Goal: Check status

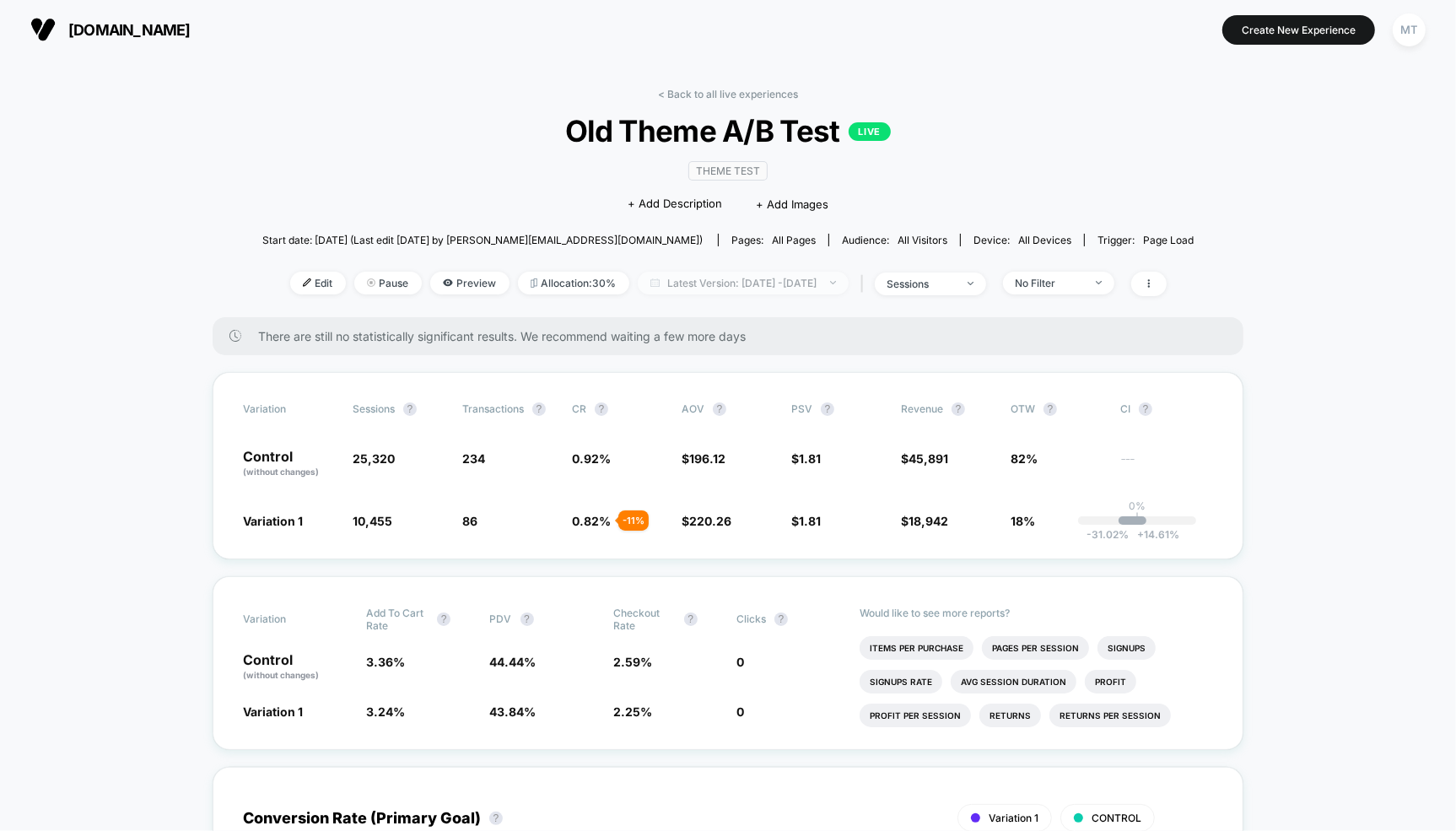
click at [710, 289] on span "Latest Version: [DATE] - [DATE]" at bounding box center [743, 283] width 211 height 23
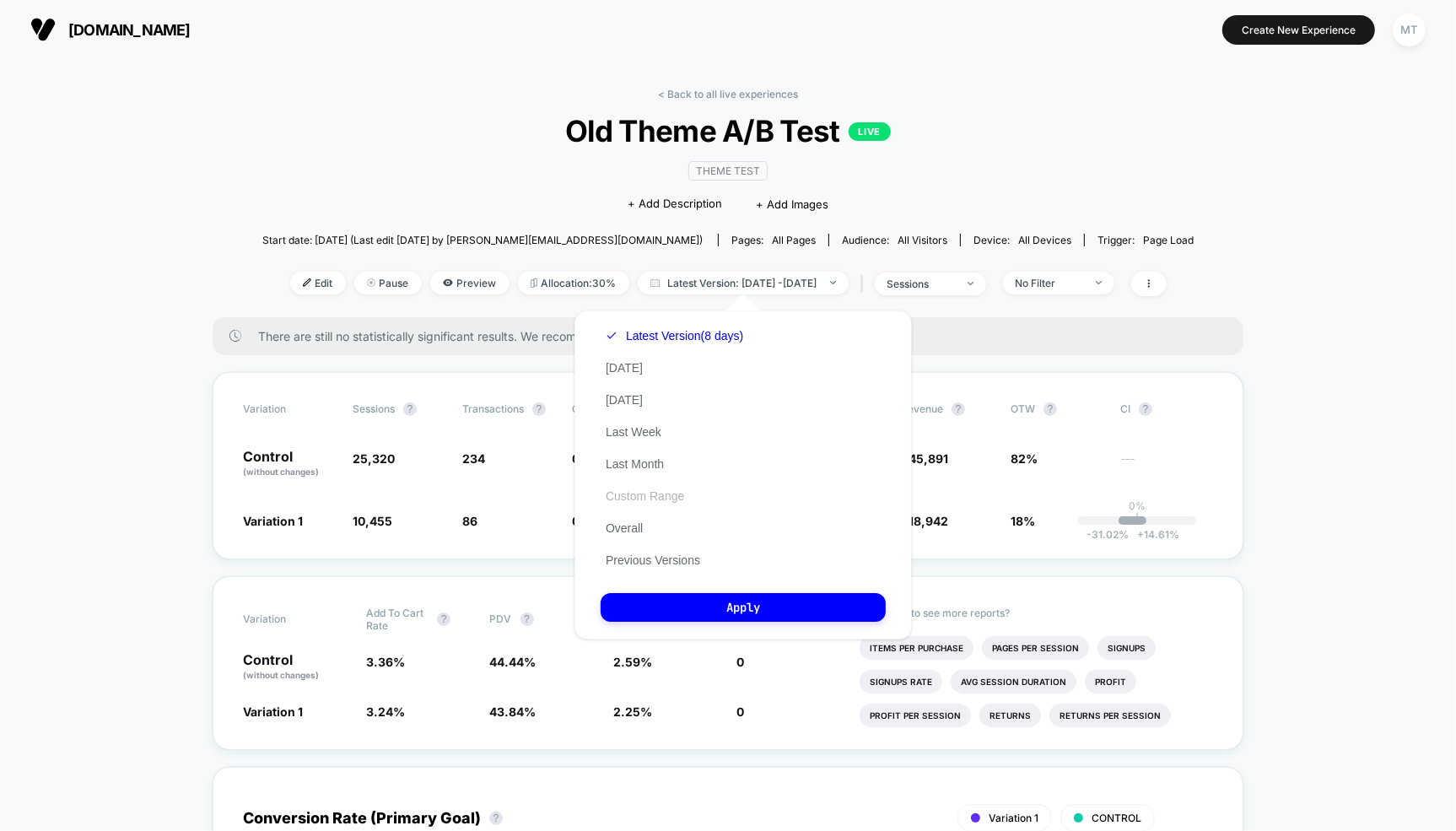
click at [636, 504] on button "Custom Range" at bounding box center [645, 495] width 89 height 15
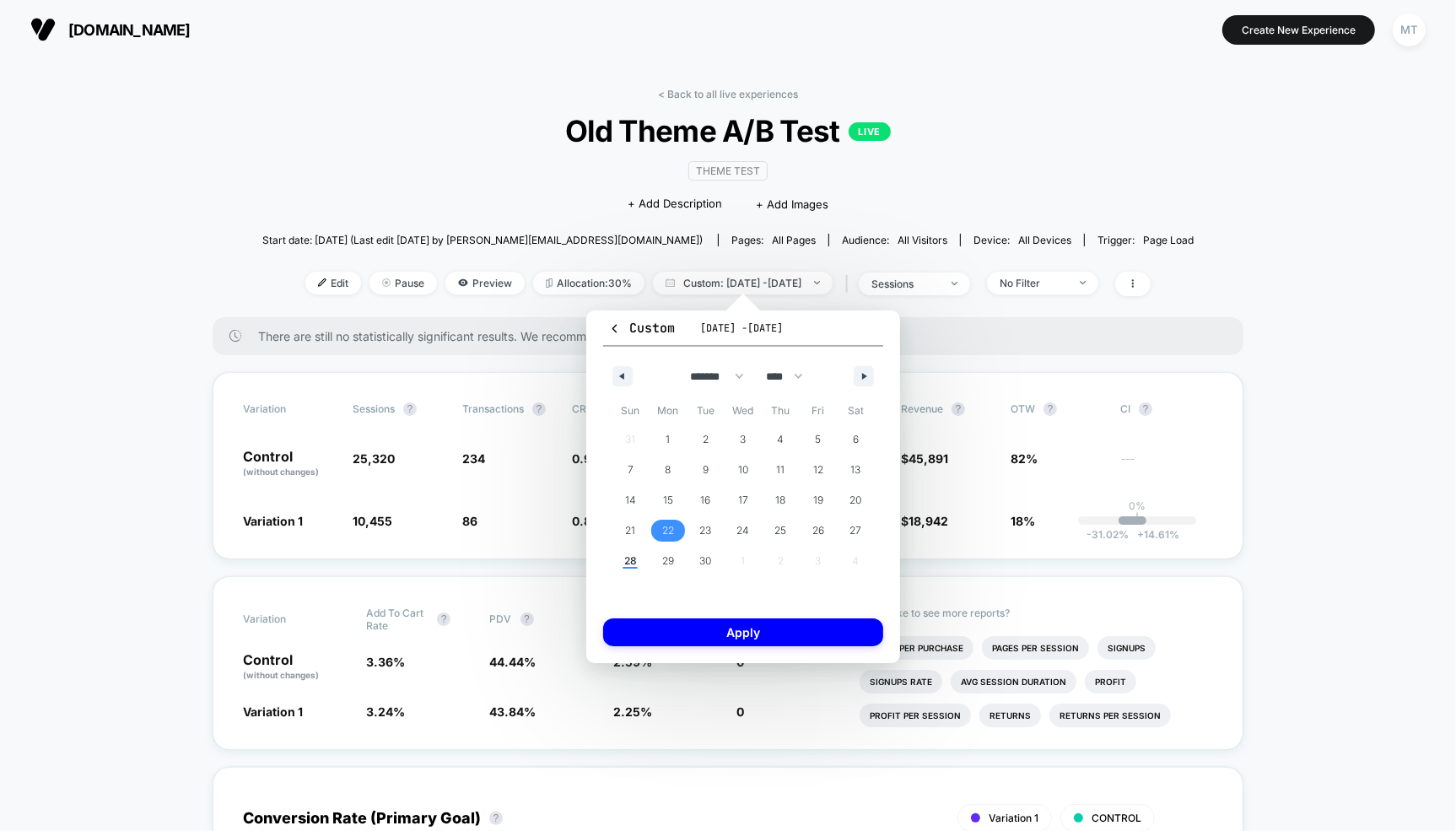
click at [666, 530] on span "22" at bounding box center [668, 531] width 12 height 31
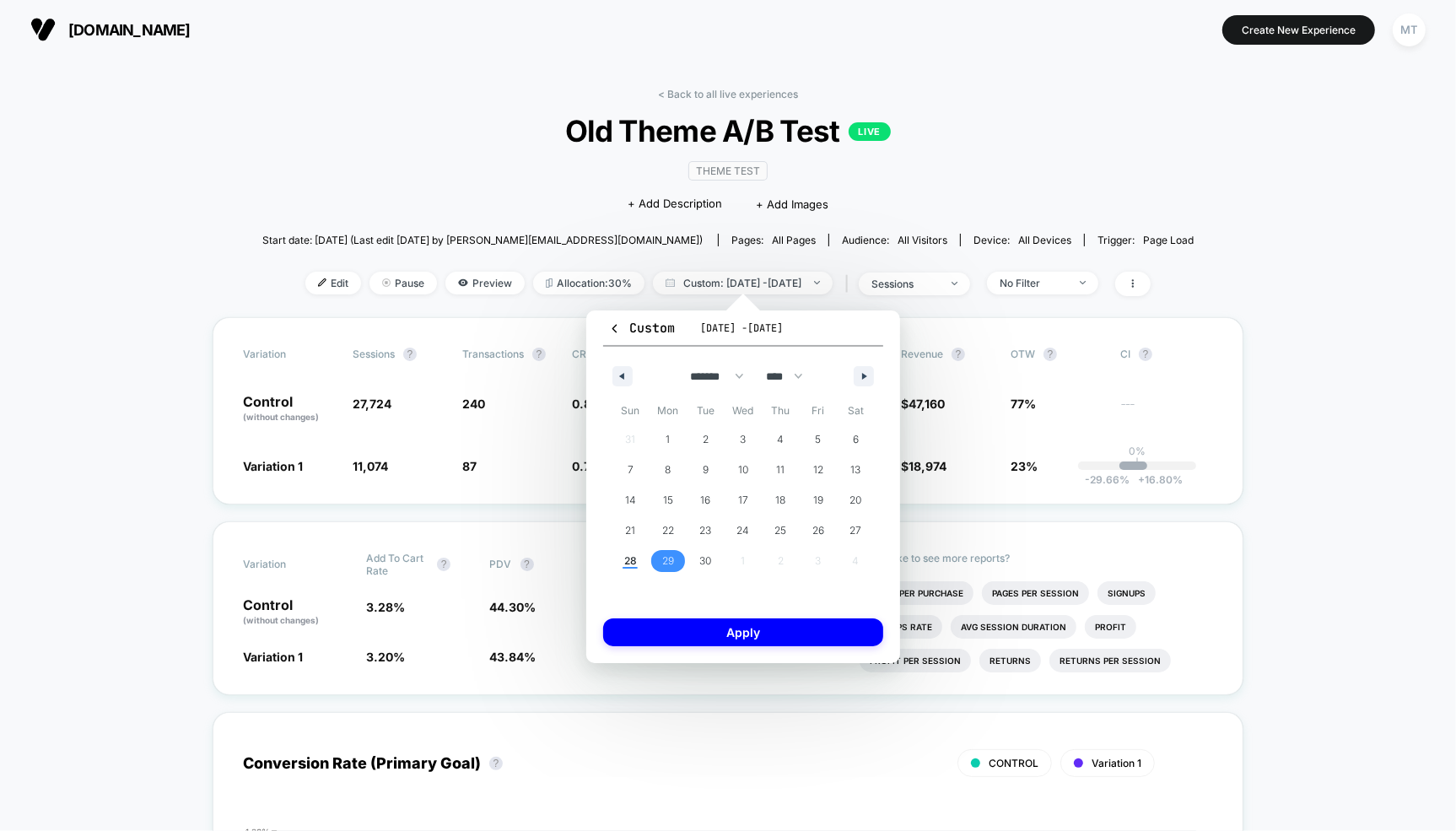
click at [678, 563] on span "29" at bounding box center [668, 561] width 38 height 22
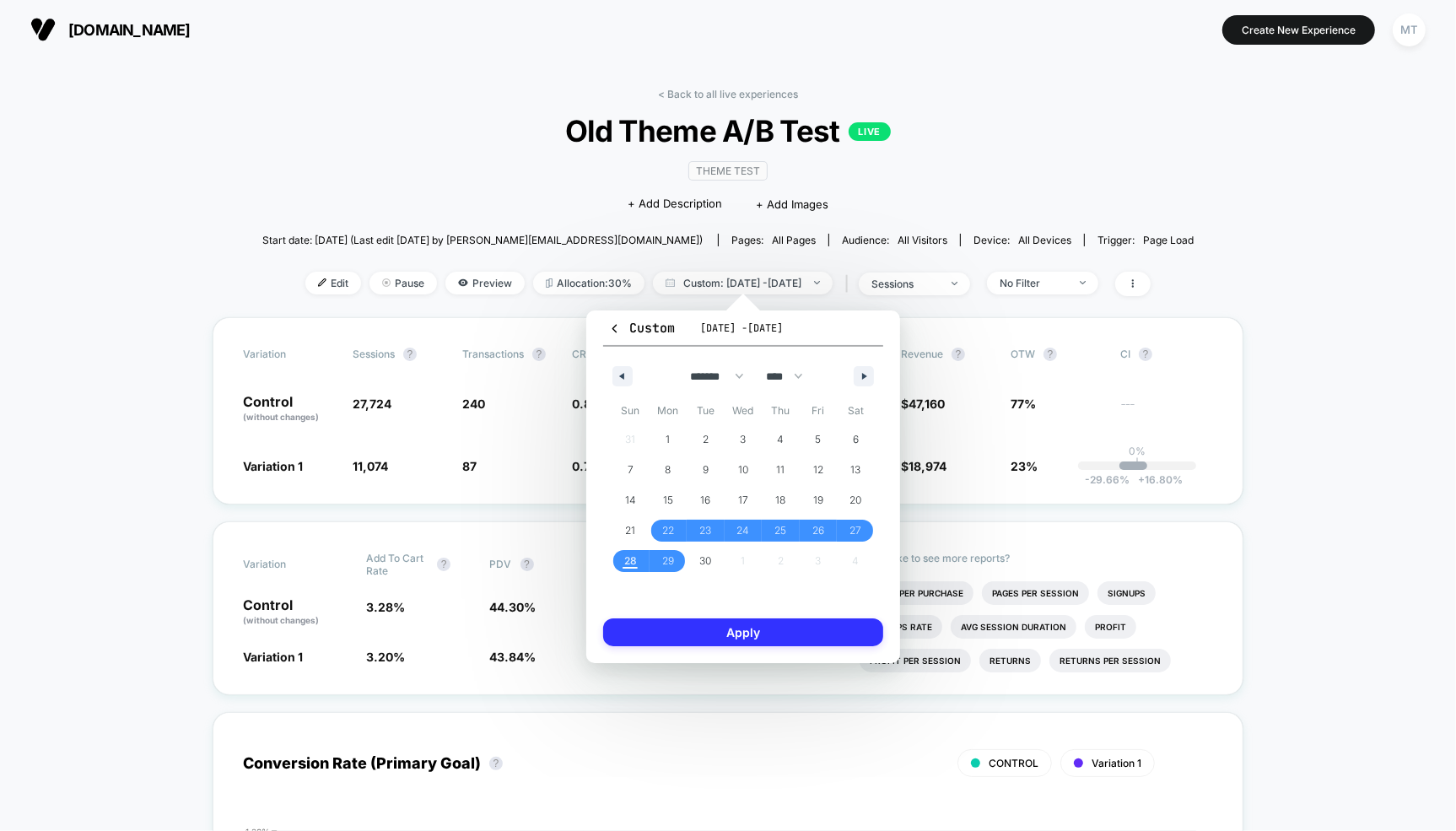
click at [697, 629] on button "Apply" at bounding box center [743, 632] width 281 height 28
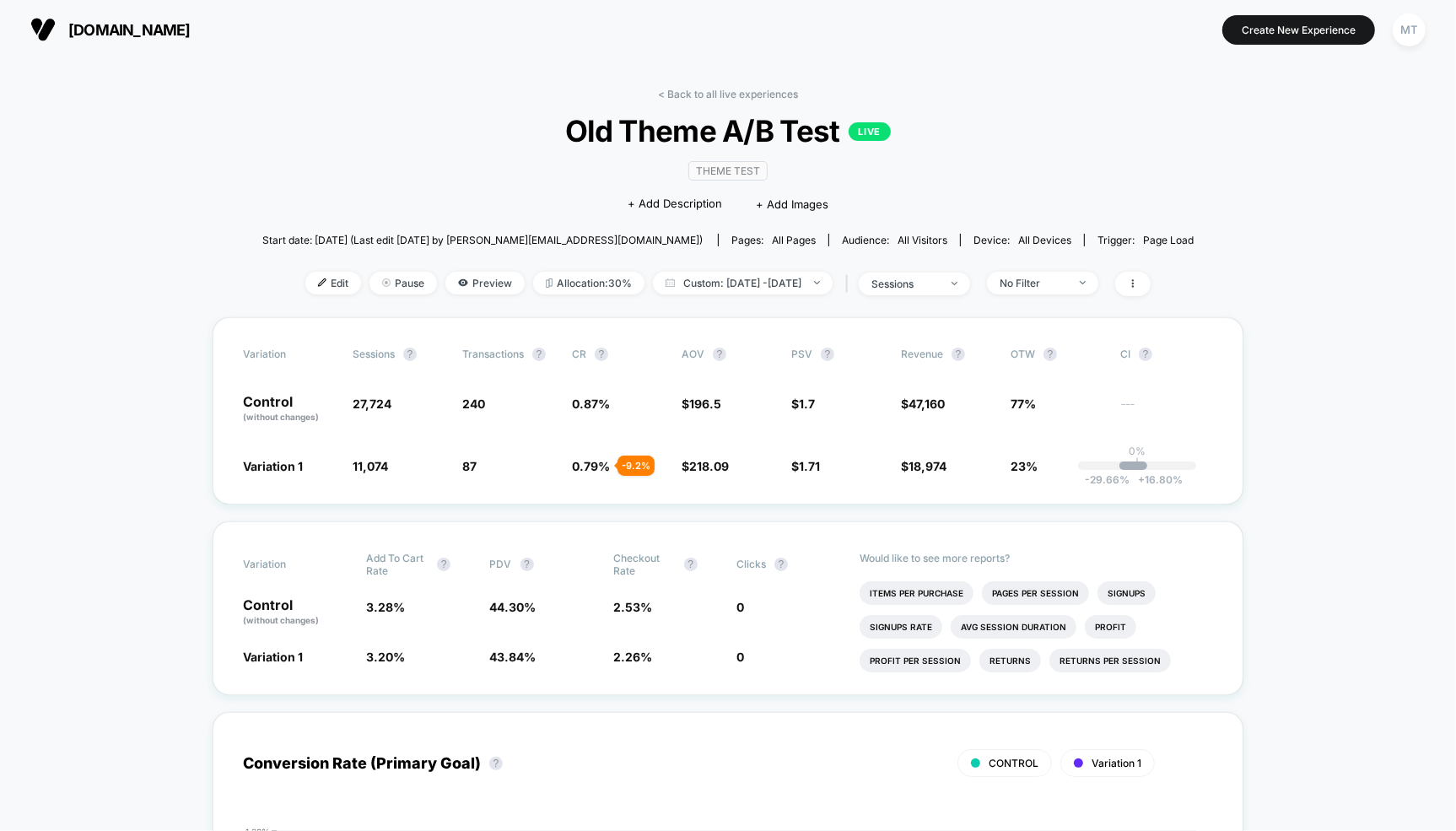
click at [1111, 179] on div "< Back to all live experiences Old Theme A/B Test LIVE Theme Test Click to edit…" at bounding box center [728, 202] width 931 height 229
drag, startPoint x: 600, startPoint y: 127, endPoint x: 647, endPoint y: 135, distance: 47.7
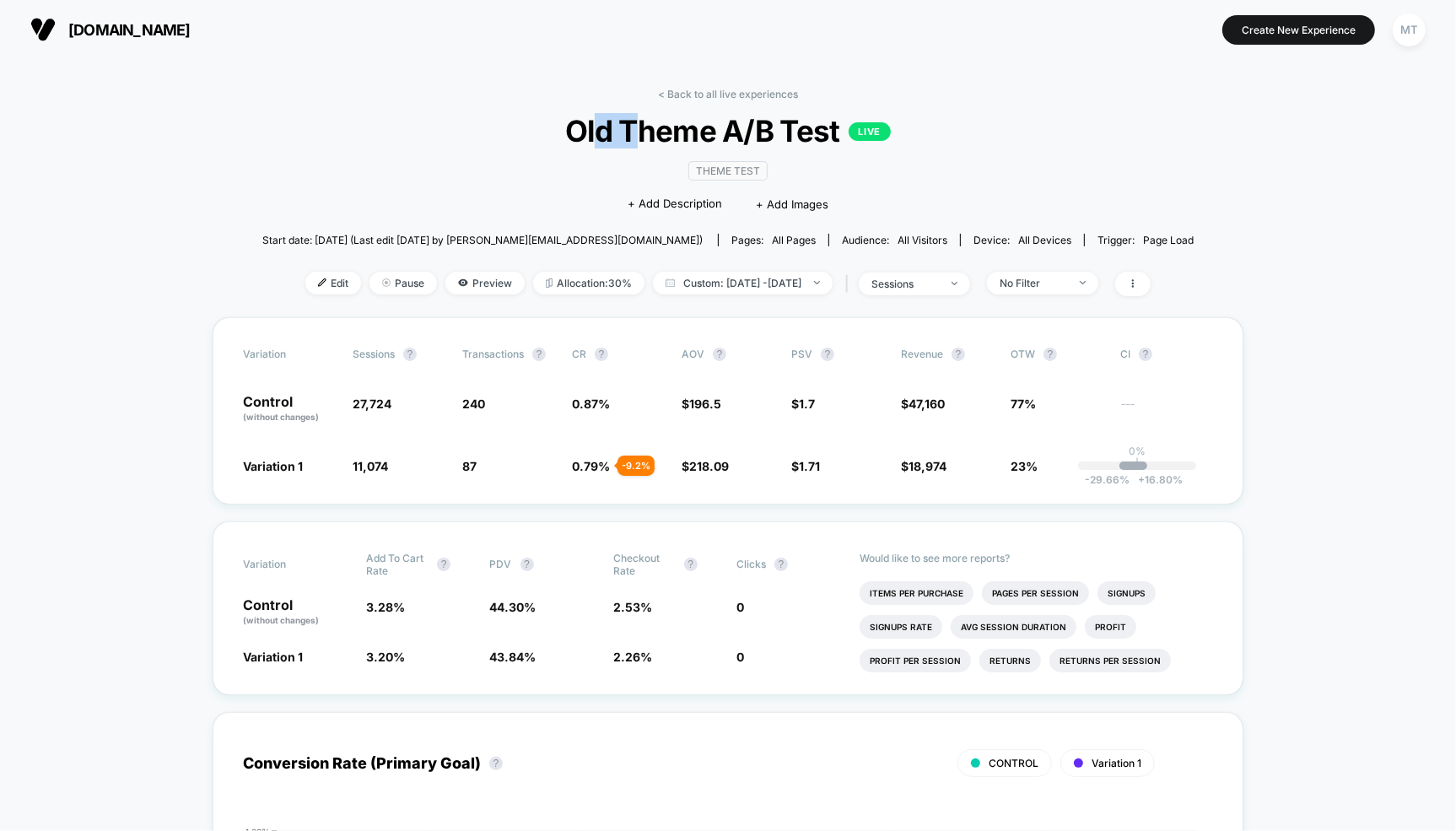
click at [646, 135] on span "Old Theme A/B Test LIVE" at bounding box center [728, 131] width 838 height 35
click at [647, 135] on span "Old Theme A/B Test LIVE" at bounding box center [728, 131] width 838 height 35
drag, startPoint x: 670, startPoint y: 136, endPoint x: 601, endPoint y: 136, distance: 69.0
click at [601, 136] on span "Old Theme A/B Test LIVE" at bounding box center [728, 131] width 838 height 35
